Goal: Download file/media

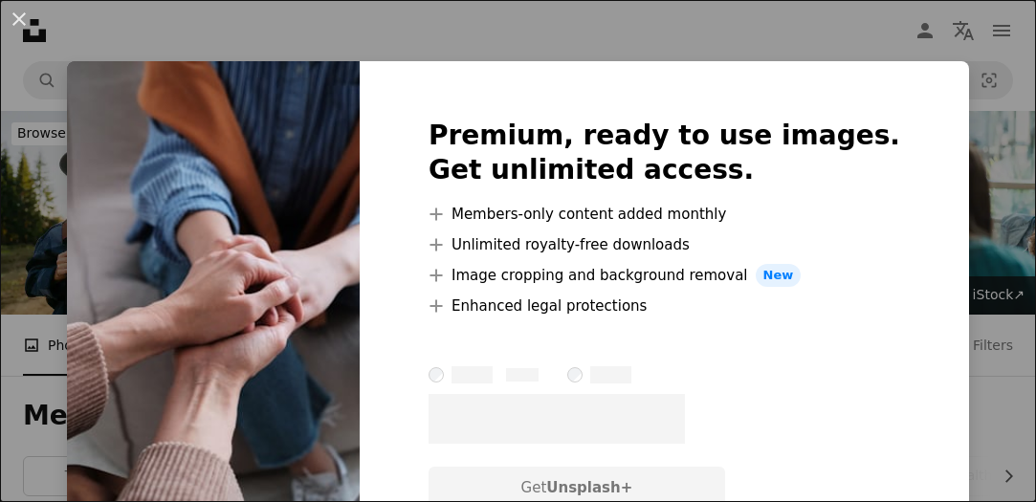
scroll to position [1729, 0]
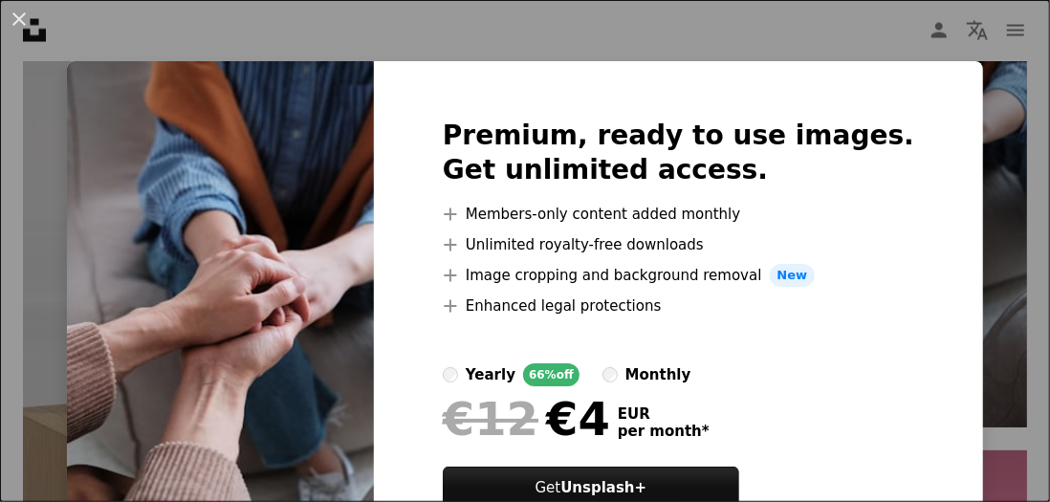
click at [998, 152] on div "An X shape Premium, ready to use images. Get unlimited access. A plus sign Memb…" at bounding box center [525, 251] width 1050 height 502
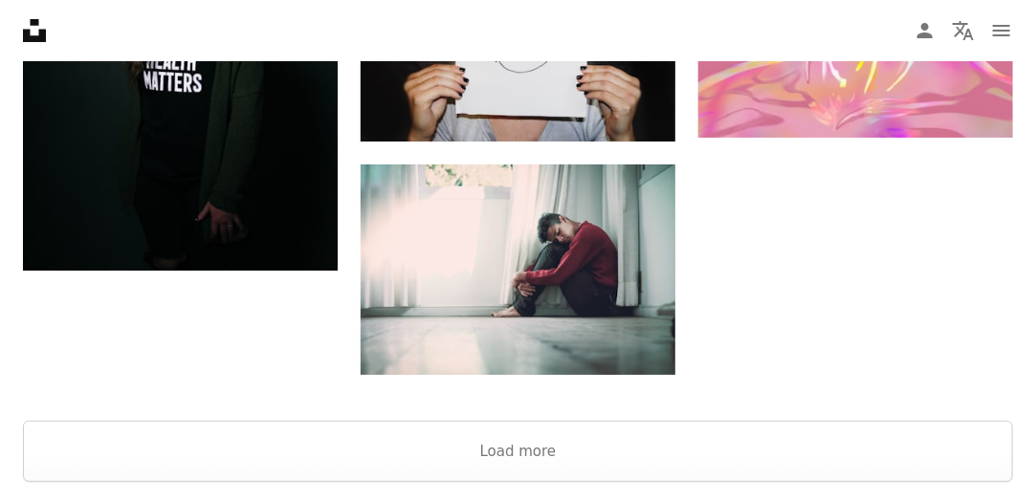
scroll to position [2466, 0]
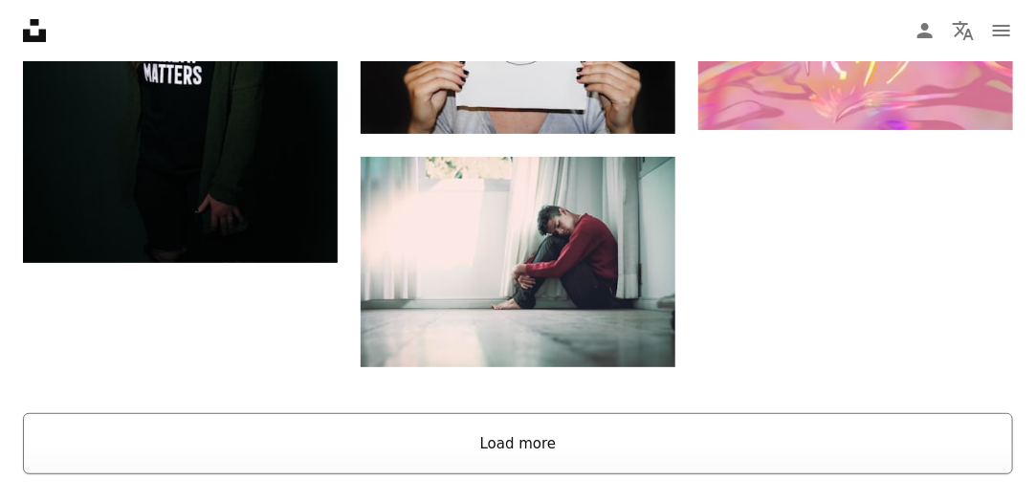
click at [520, 440] on button "Load more" at bounding box center [518, 443] width 990 height 61
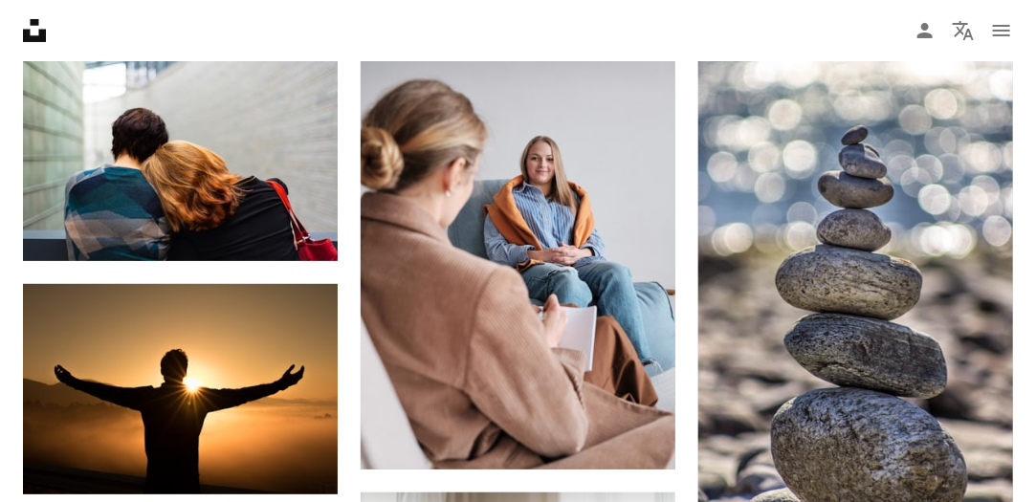
scroll to position [7515, 0]
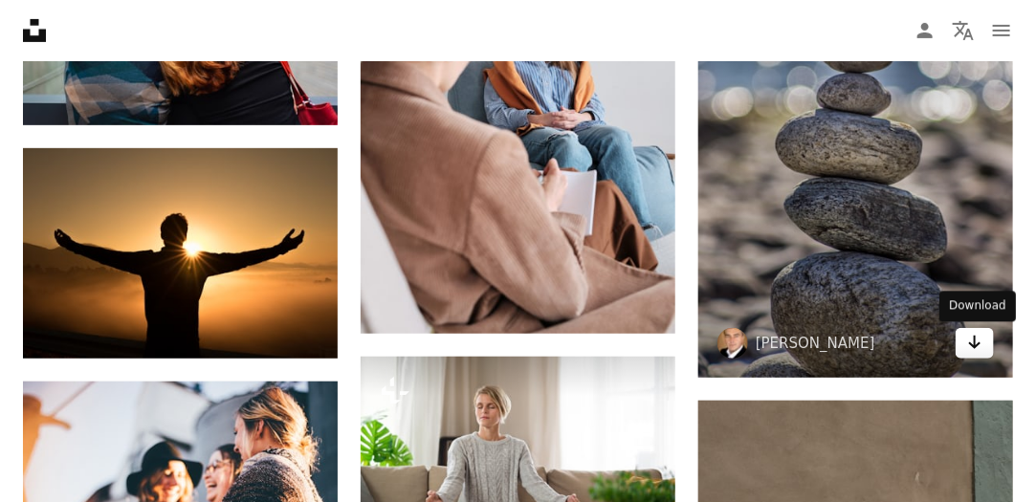
click at [980, 352] on icon "Arrow pointing down" at bounding box center [974, 342] width 15 height 23
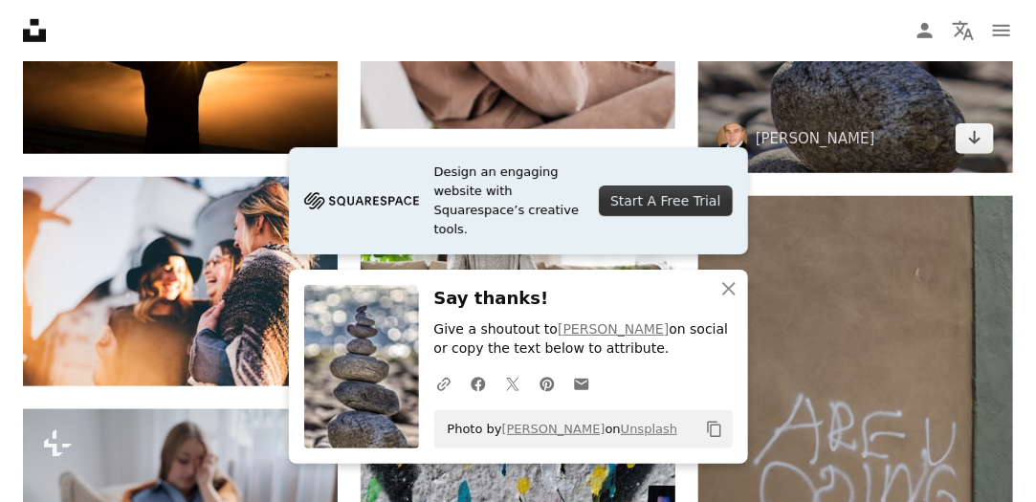
scroll to position [7731, 0]
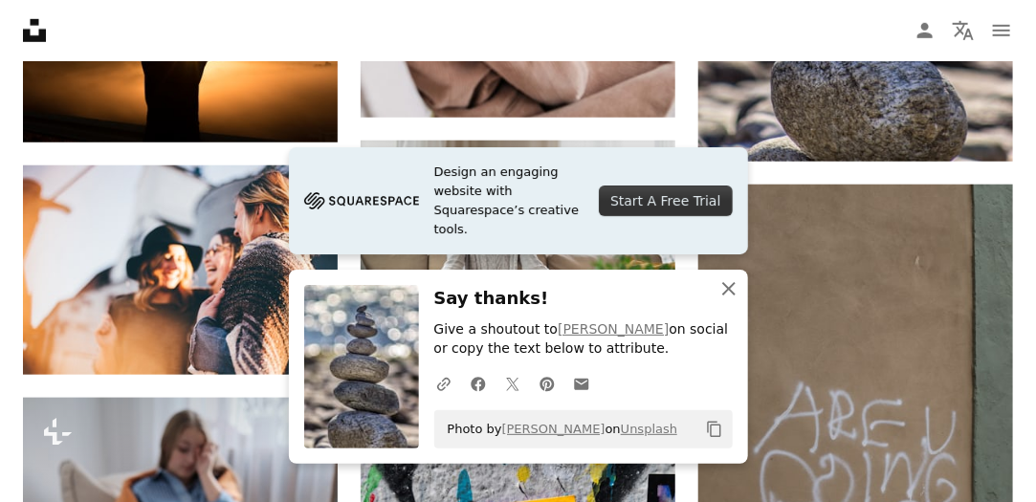
click at [726, 287] on icon "button" at bounding box center [728, 288] width 13 height 13
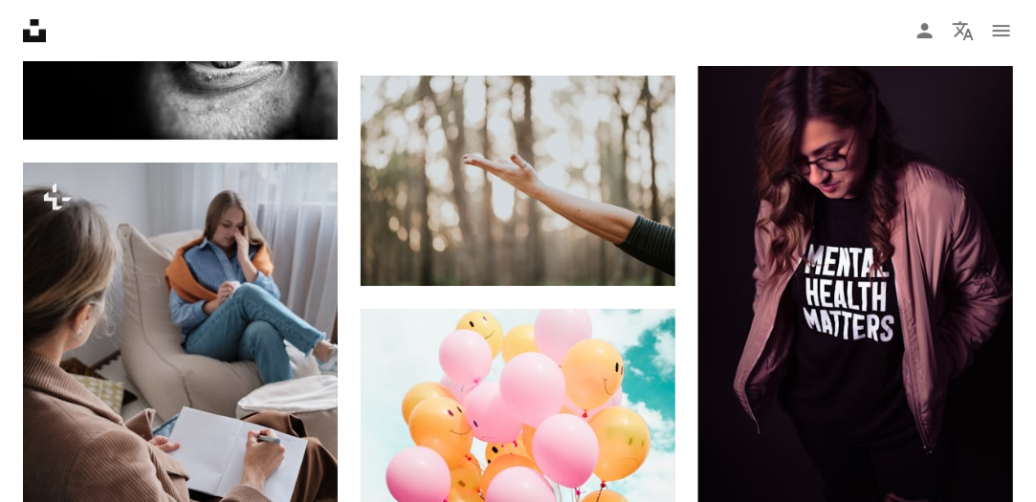
scroll to position [11755, 0]
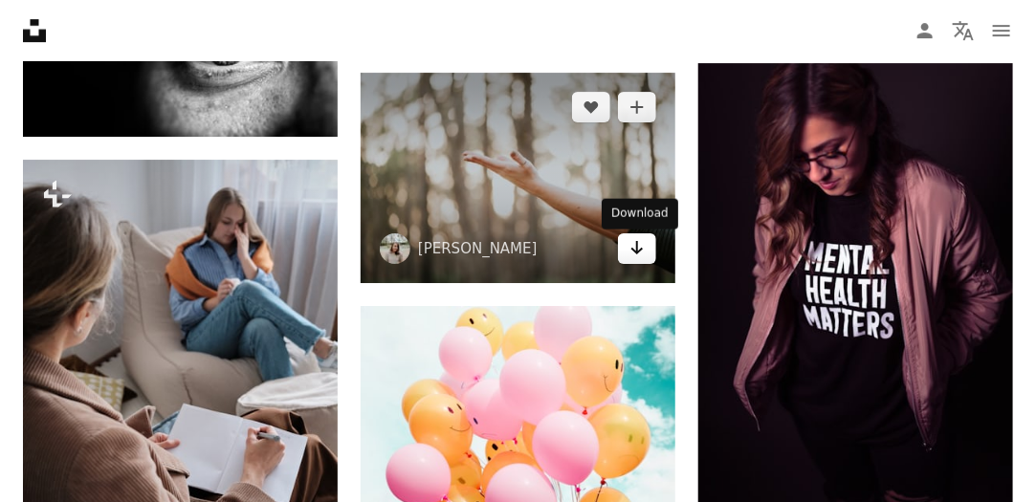
click at [638, 253] on icon "Arrow pointing down" at bounding box center [636, 247] width 15 height 23
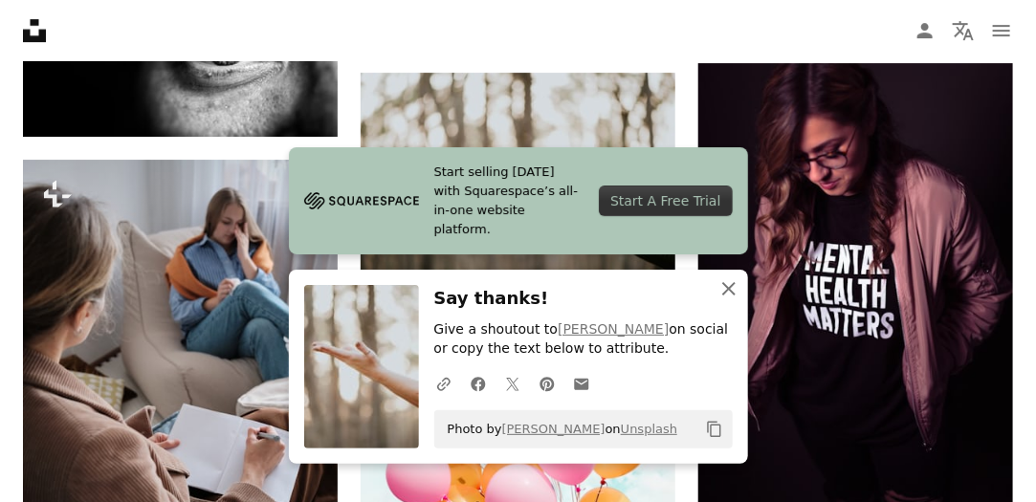
click at [727, 289] on icon "button" at bounding box center [728, 288] width 13 height 13
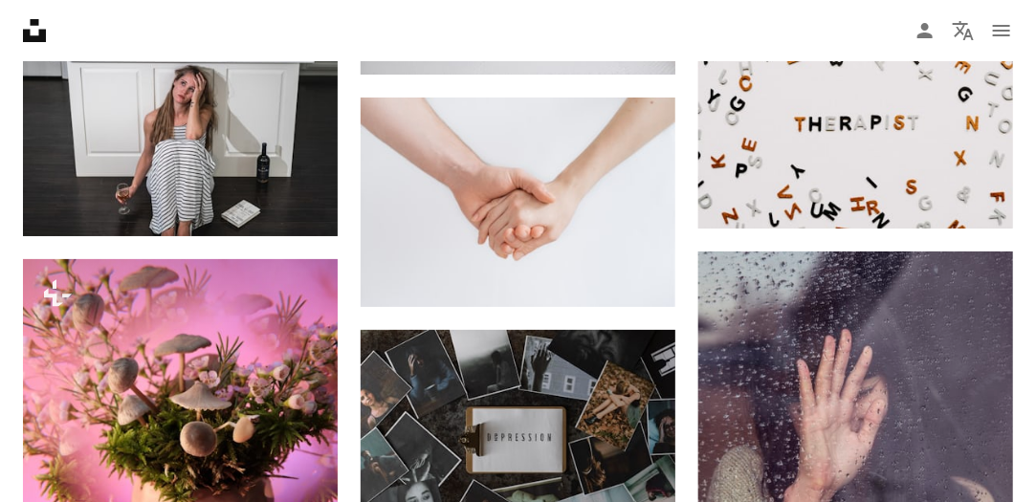
scroll to position [21722, 0]
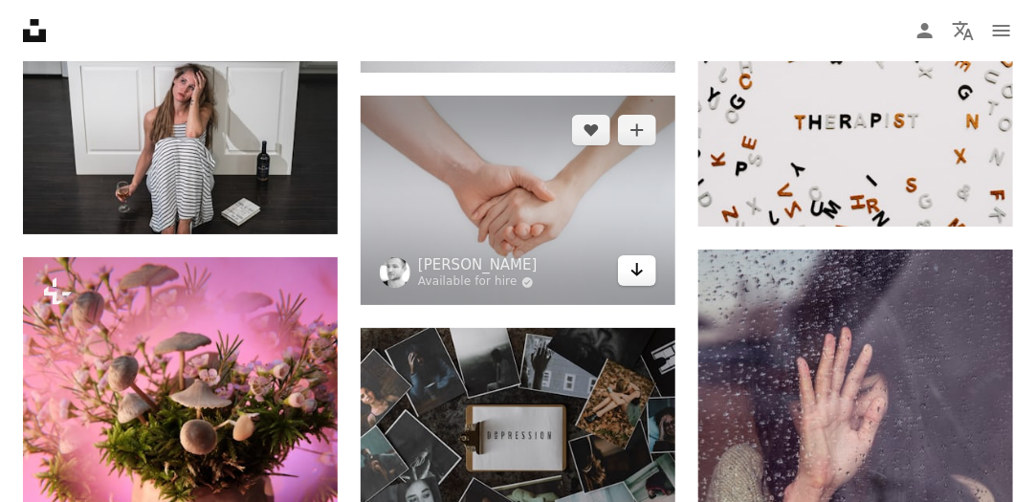
click at [635, 276] on icon "Download" at bounding box center [637, 269] width 12 height 13
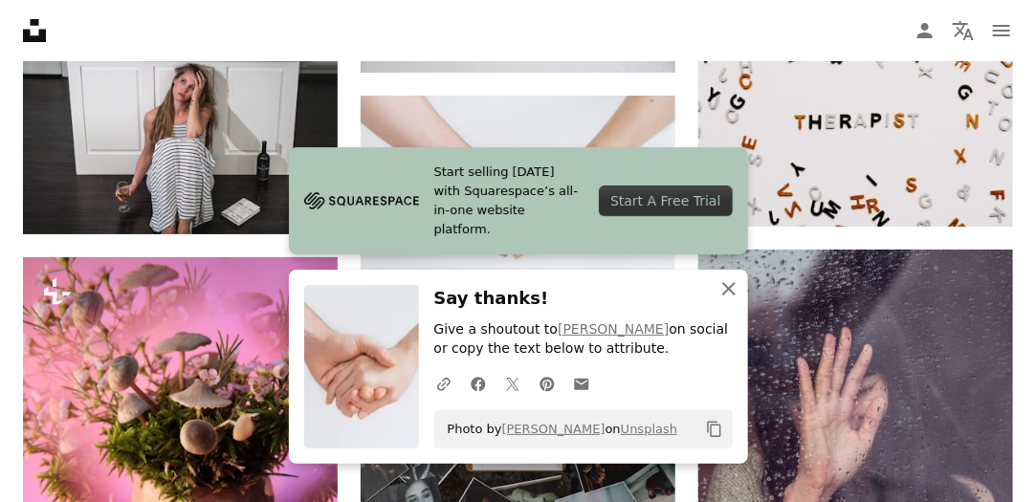
click at [725, 286] on icon "button" at bounding box center [728, 288] width 13 height 13
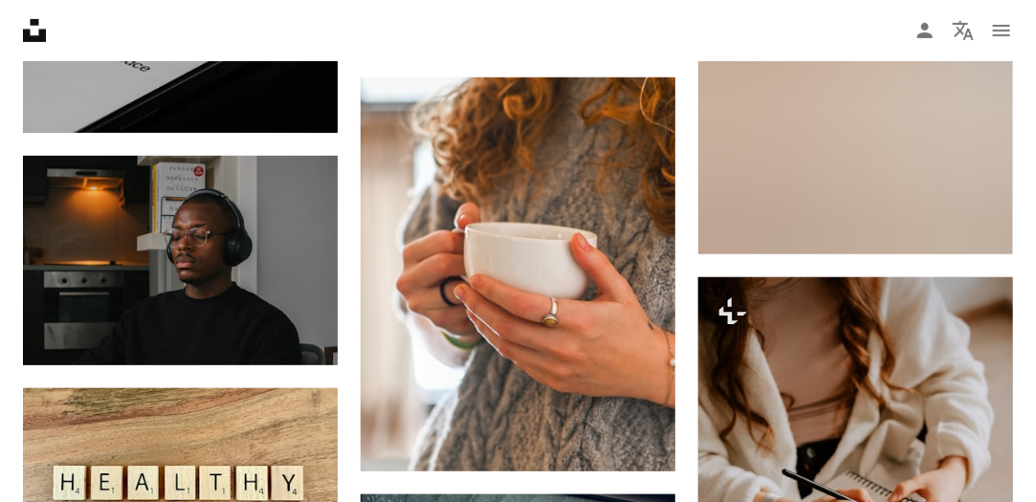
scroll to position [51100, 0]
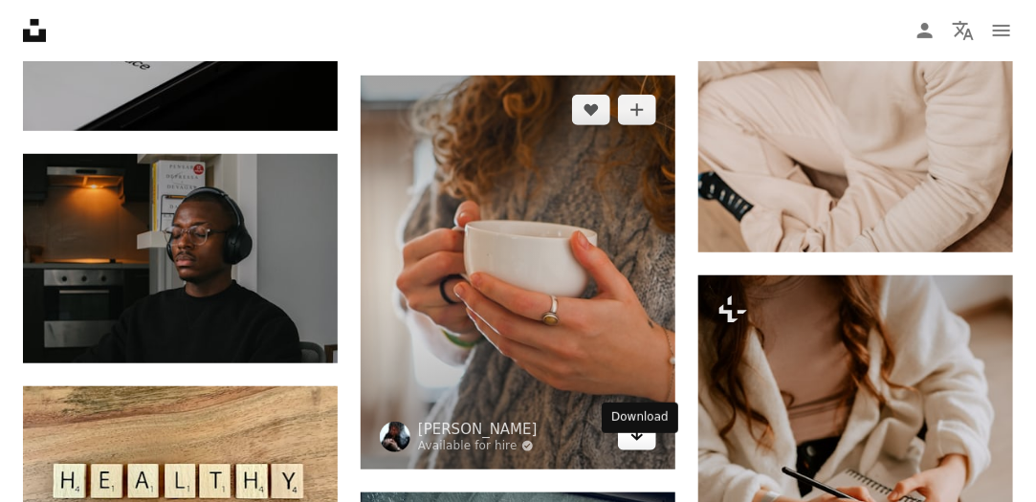
click at [633, 446] on icon "Arrow pointing down" at bounding box center [636, 434] width 15 height 23
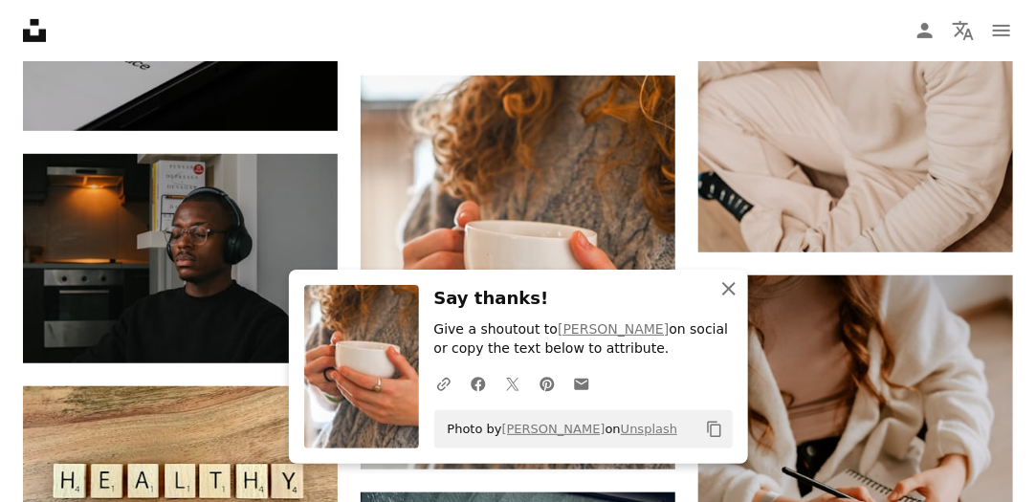
click at [725, 290] on icon "An X shape" at bounding box center [728, 288] width 23 height 23
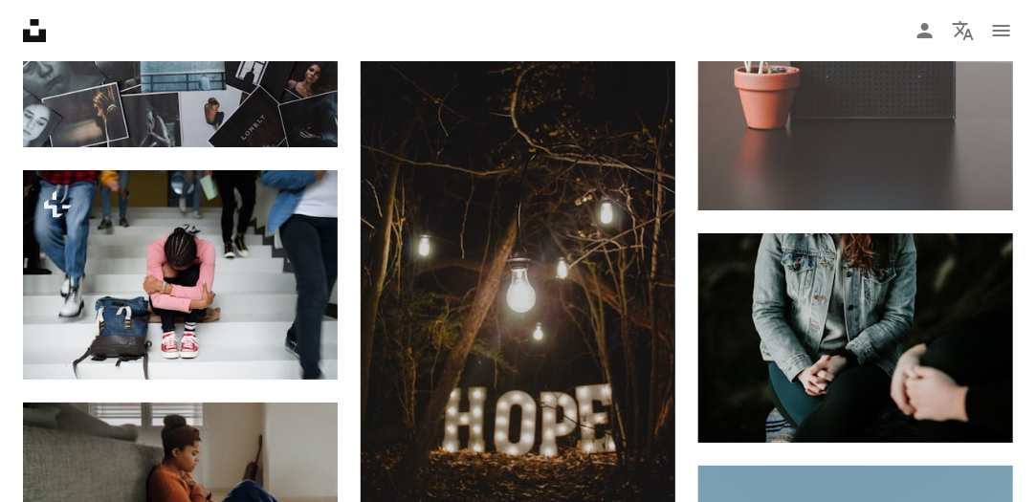
scroll to position [0, 0]
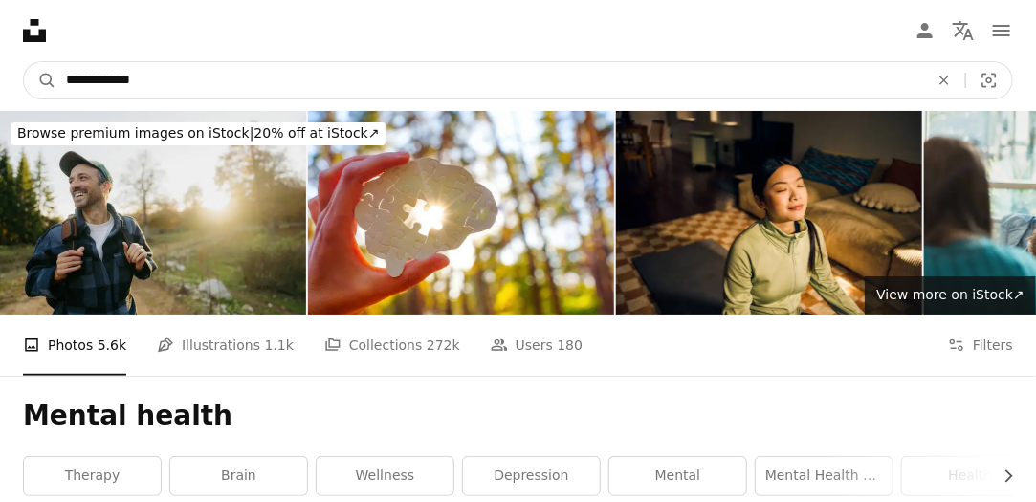
drag, startPoint x: 150, startPoint y: 78, endPoint x: 0, endPoint y: 137, distance: 161.1
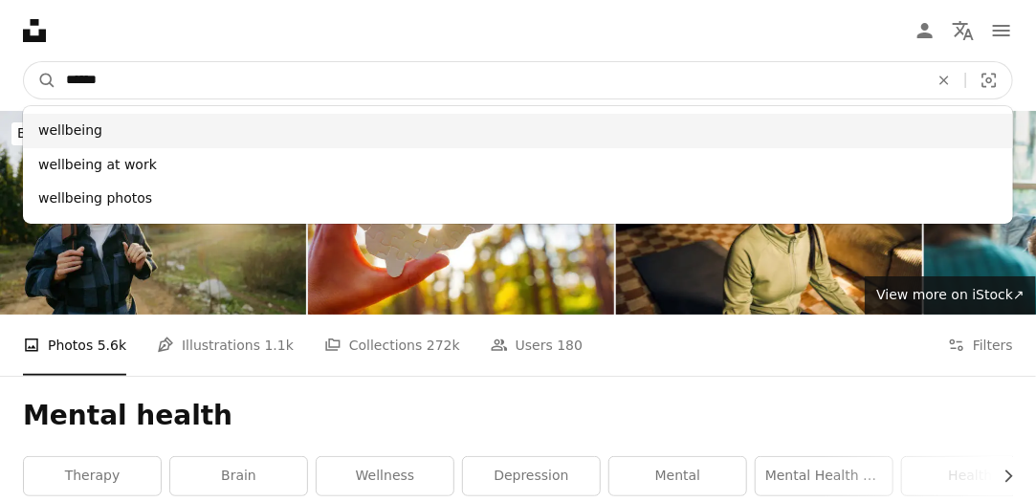
type input "******"
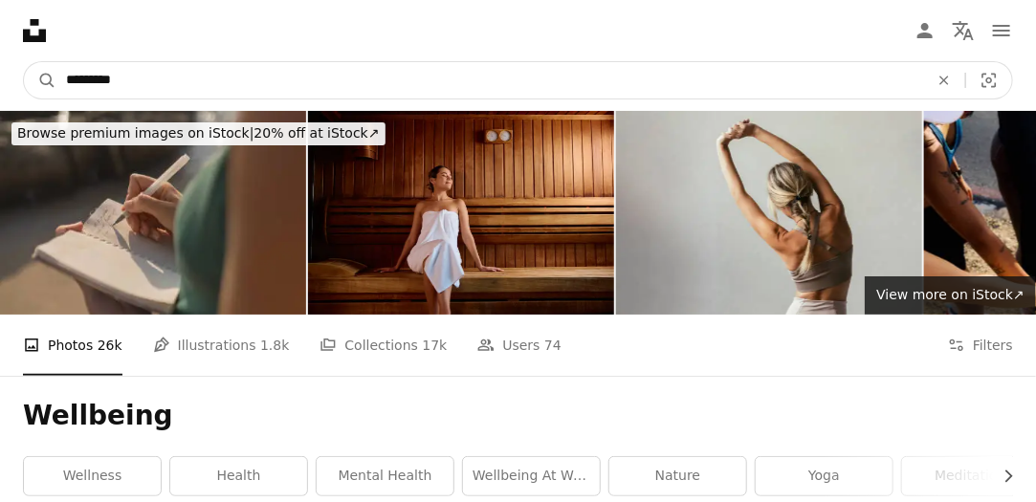
click at [125, 84] on input "*********" at bounding box center [489, 80] width 867 height 36
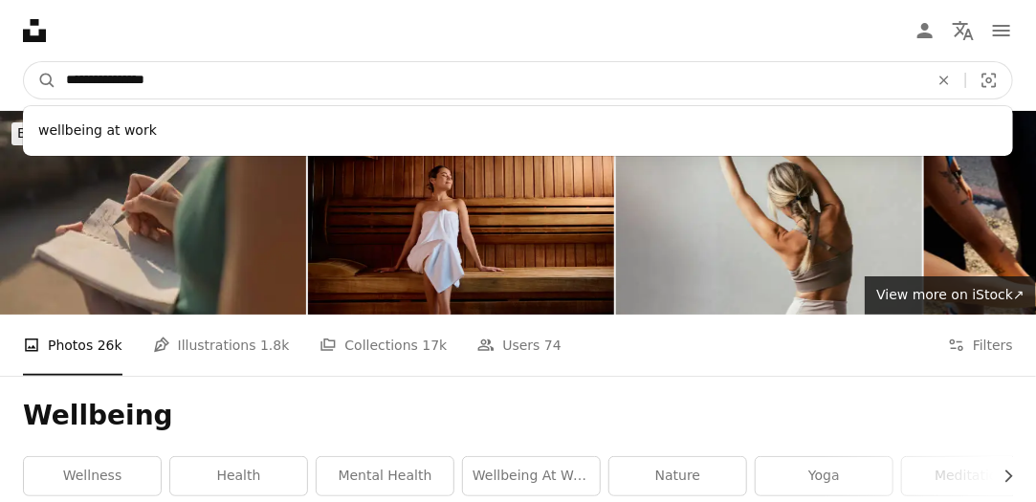
type input "**********"
click button "A magnifying glass" at bounding box center [40, 80] width 33 height 36
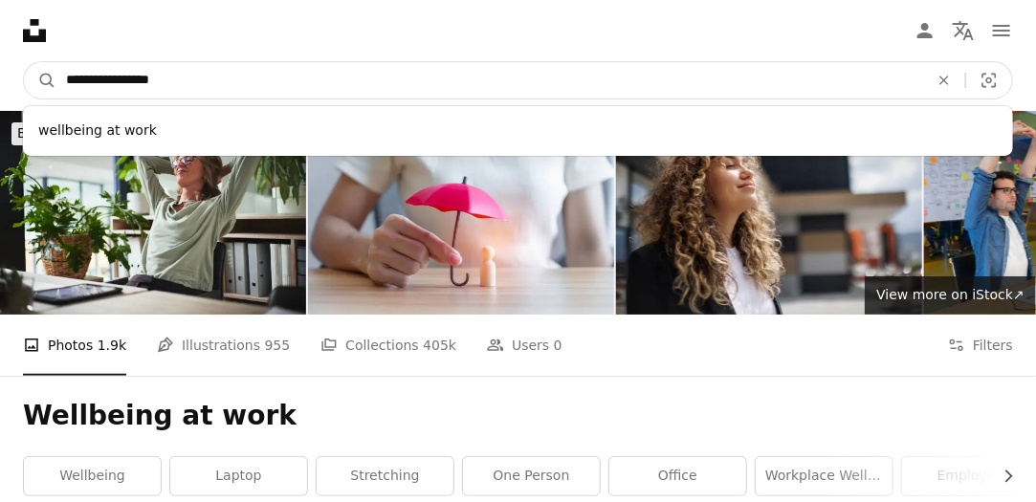
drag, startPoint x: 210, startPoint y: 87, endPoint x: 17, endPoint y: 87, distance: 193.2
click at [17, 87] on nav "**********" at bounding box center [518, 80] width 1036 height 61
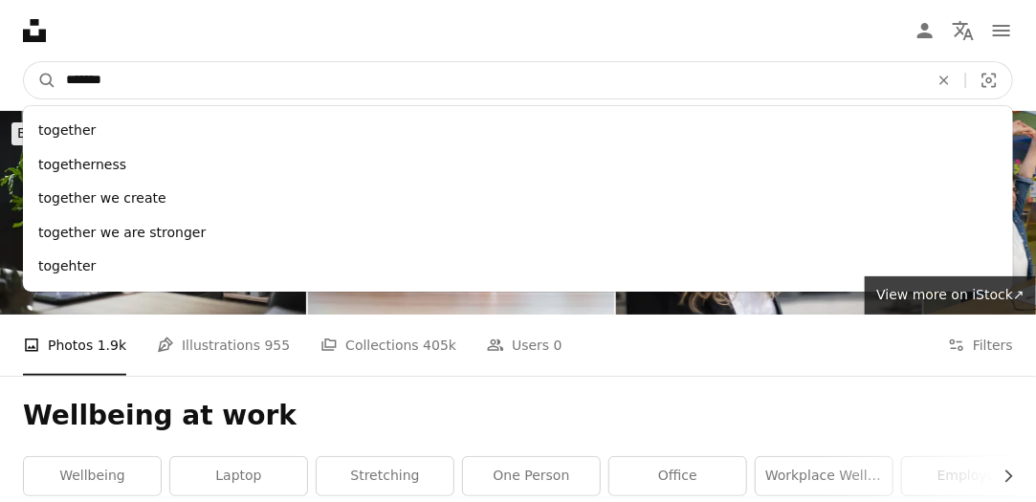
type input "********"
click button "A magnifying glass" at bounding box center [40, 80] width 33 height 36
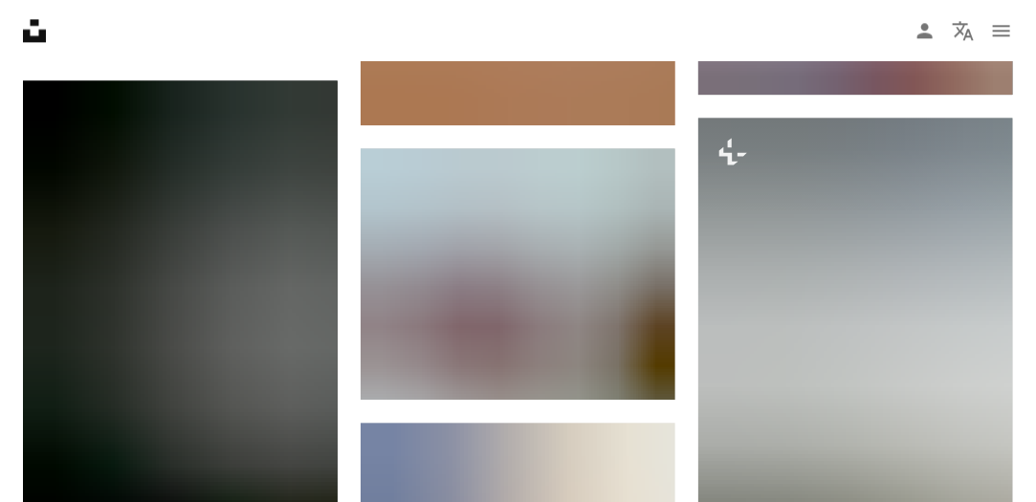
scroll to position [1605, 0]
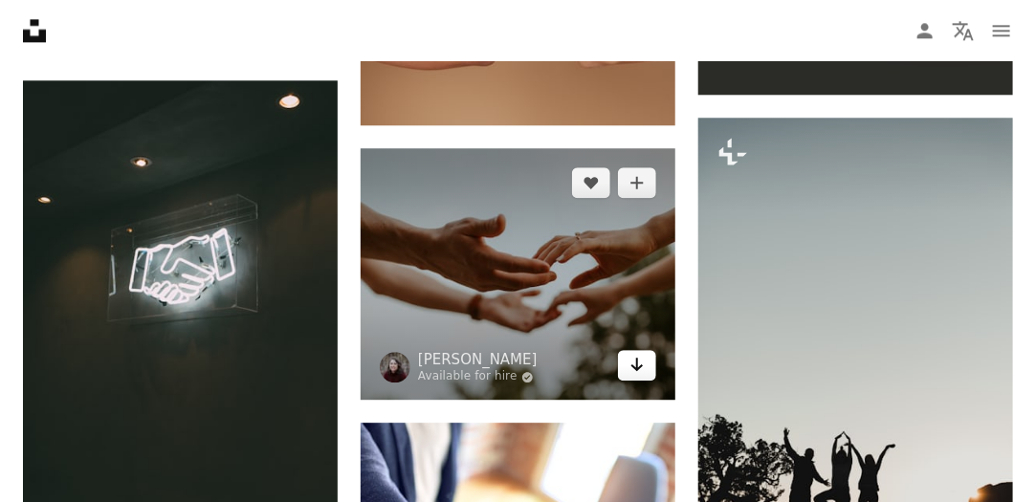
click at [639, 363] on icon "Arrow pointing down" at bounding box center [636, 364] width 15 height 23
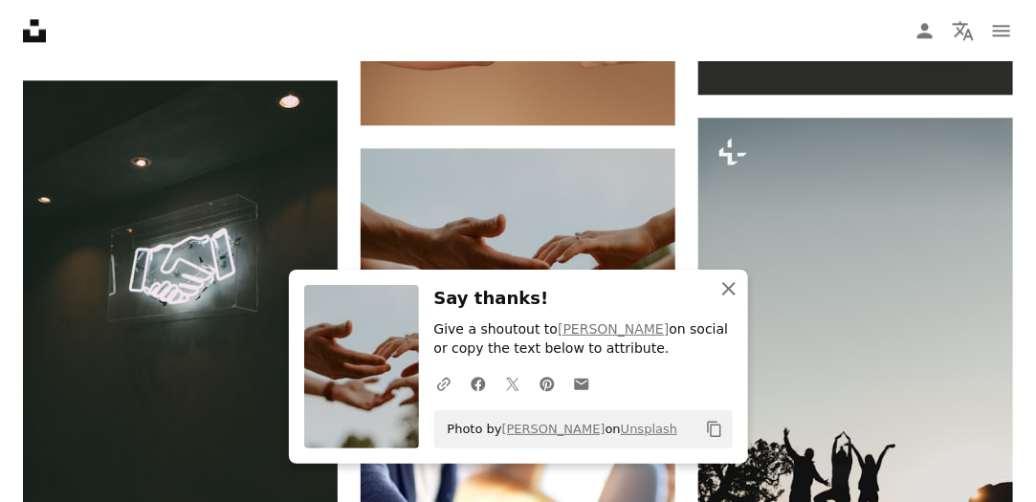
click at [728, 290] on icon "button" at bounding box center [728, 288] width 13 height 13
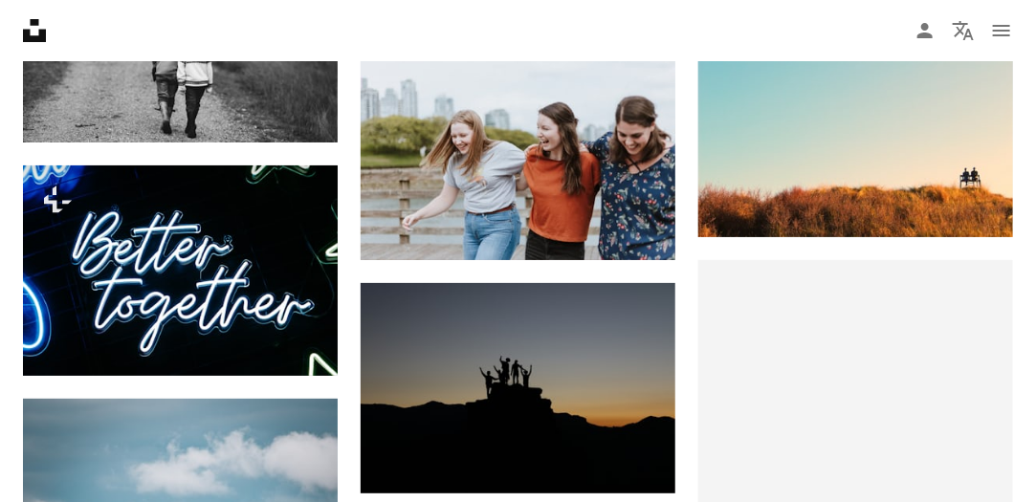
scroll to position [0, 0]
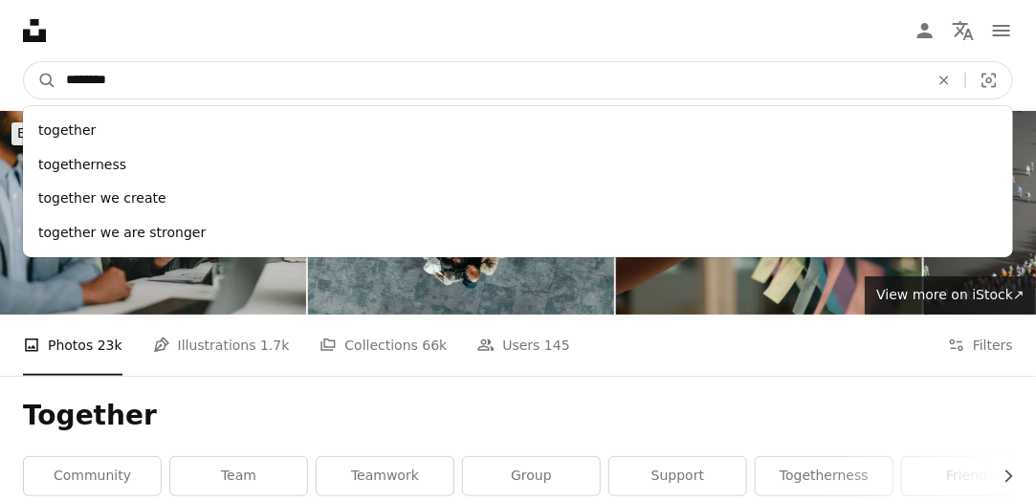
drag, startPoint x: 180, startPoint y: 73, endPoint x: 10, endPoint y: 100, distance: 172.5
click at [10, 100] on nav "A magnifying glass ******** together togetherness together we create together w…" at bounding box center [518, 80] width 1036 height 61
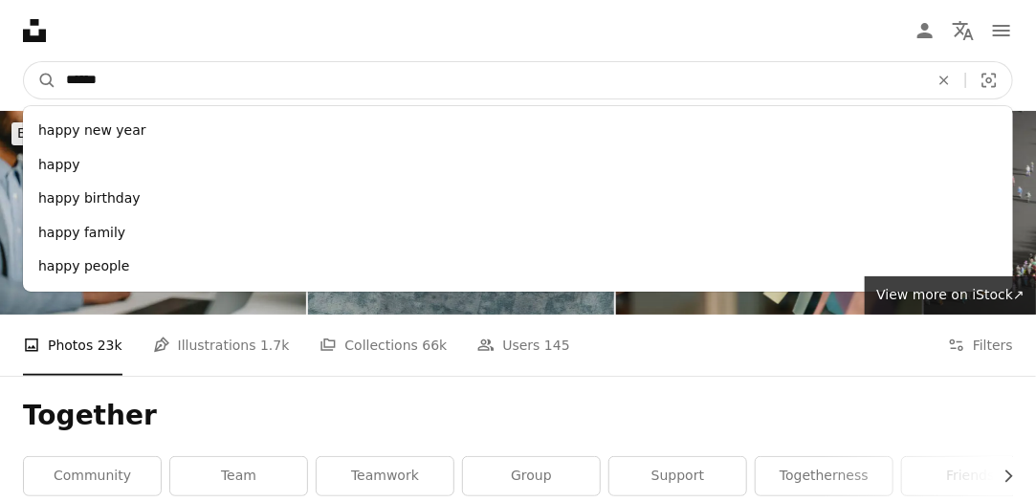
type input "*******"
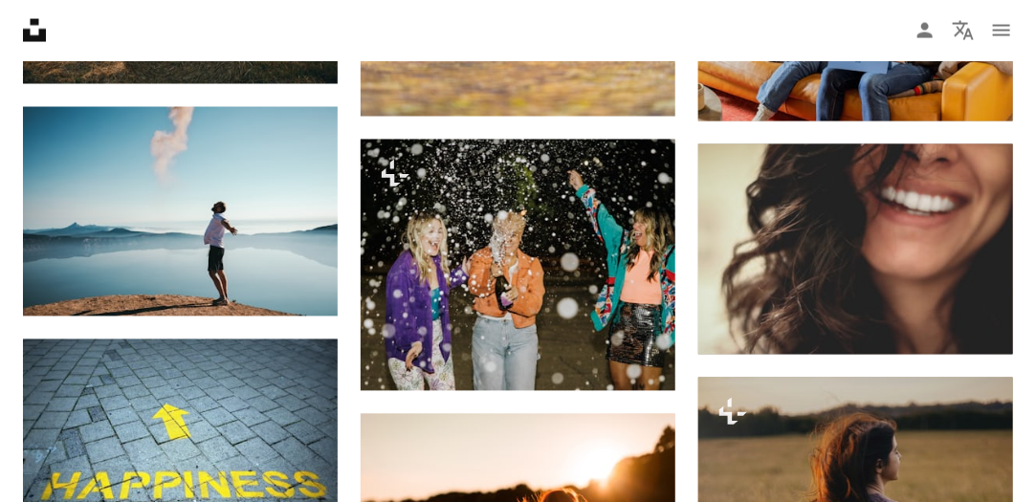
scroll to position [1084, 0]
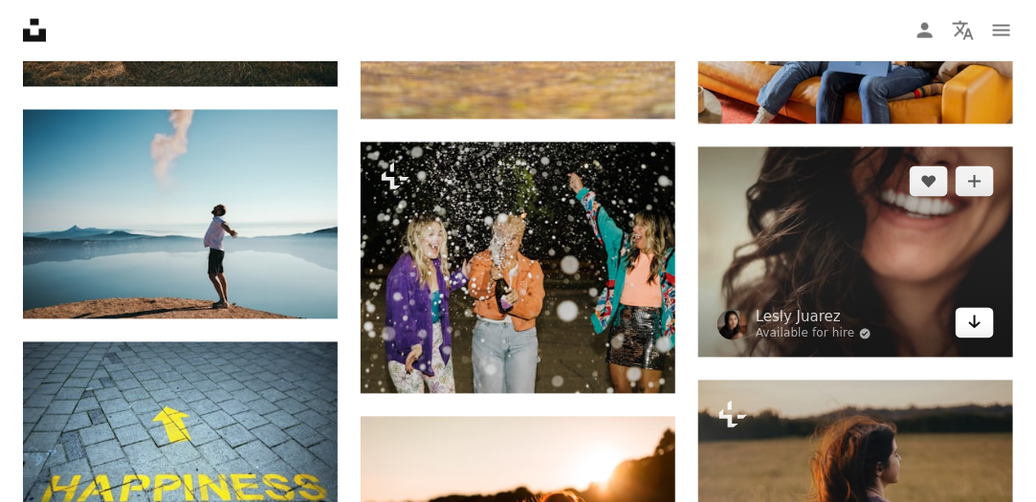
click at [976, 321] on icon "Arrow pointing down" at bounding box center [974, 322] width 15 height 23
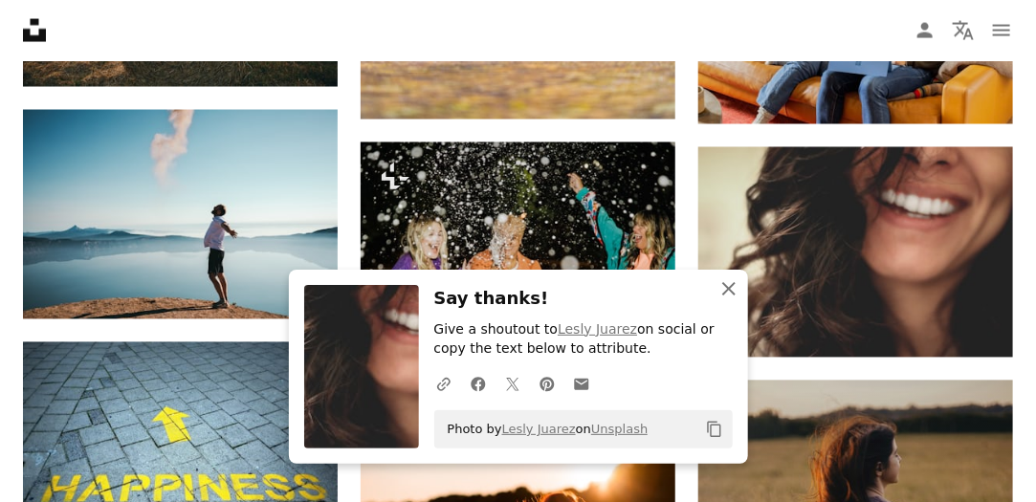
click at [729, 295] on icon "An X shape" at bounding box center [728, 288] width 23 height 23
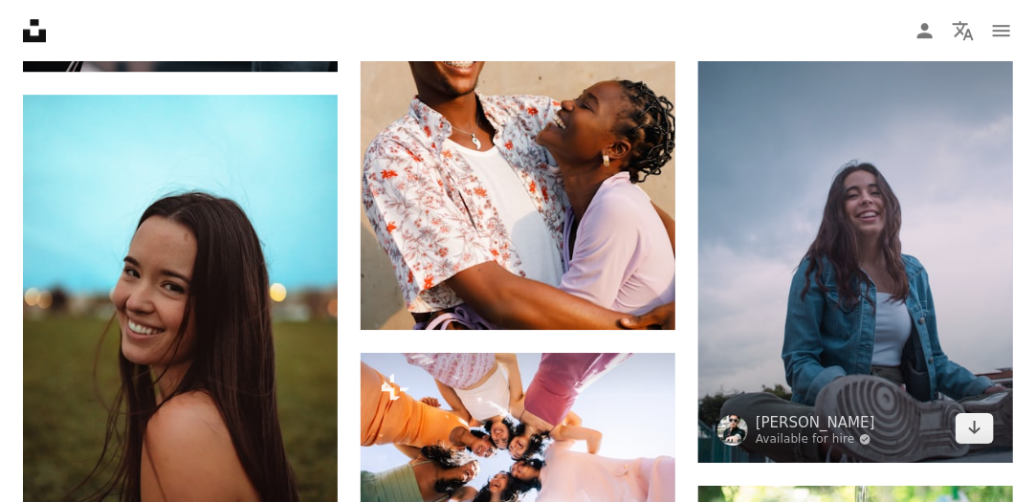
scroll to position [30948, 0]
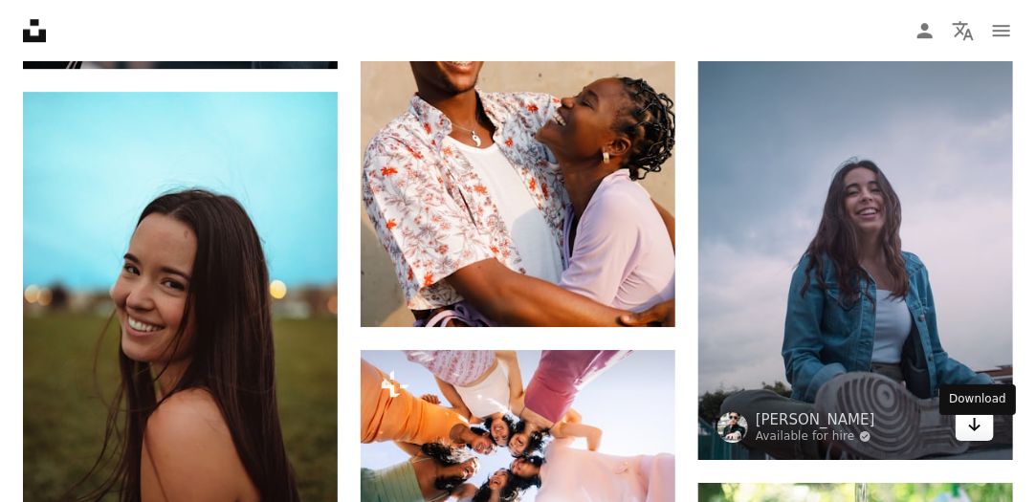
click at [968, 436] on icon "Arrow pointing down" at bounding box center [974, 424] width 15 height 23
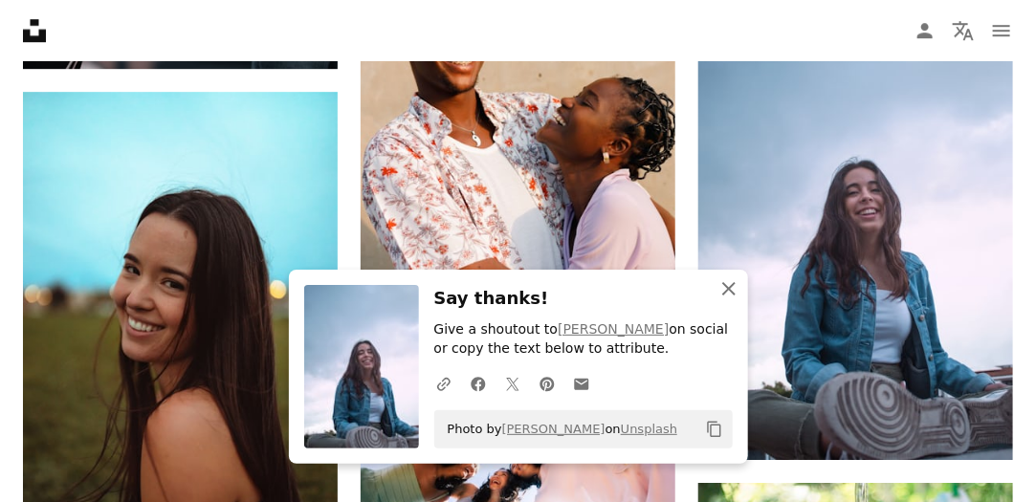
click at [726, 292] on icon "button" at bounding box center [728, 288] width 13 height 13
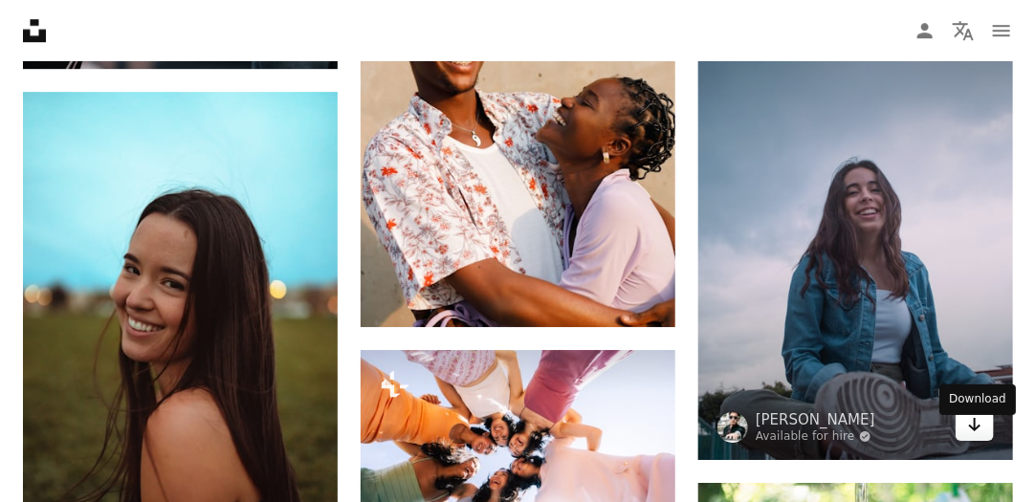
click at [973, 436] on icon "Arrow pointing down" at bounding box center [974, 424] width 15 height 23
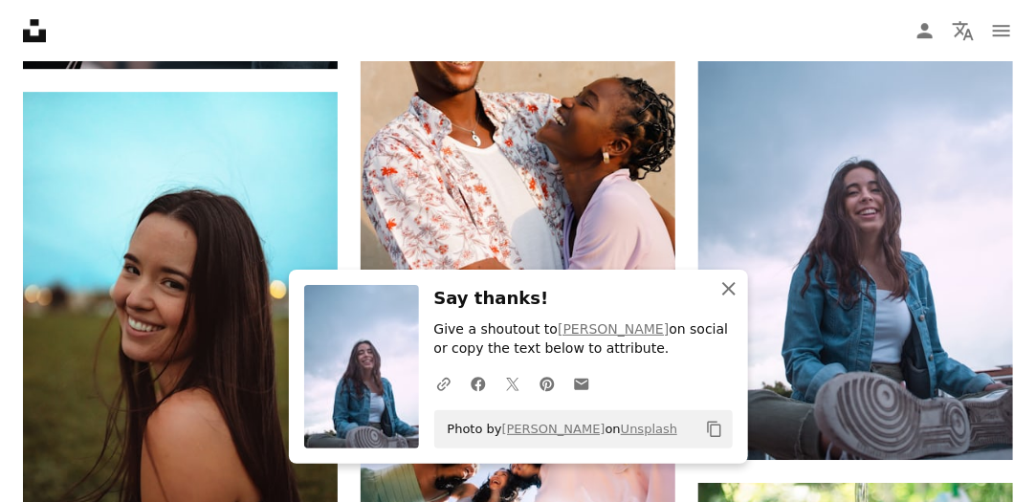
click at [725, 286] on icon "button" at bounding box center [728, 288] width 13 height 13
